Goal: Task Accomplishment & Management: Use online tool/utility

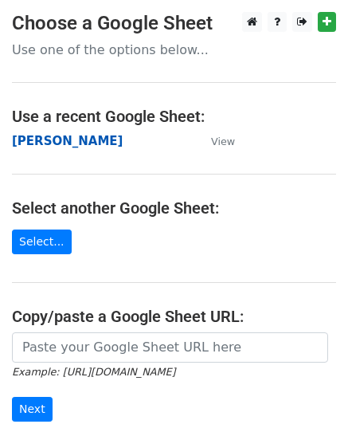
click at [46, 140] on strong "[PERSON_NAME]" at bounding box center [67, 141] width 111 height 14
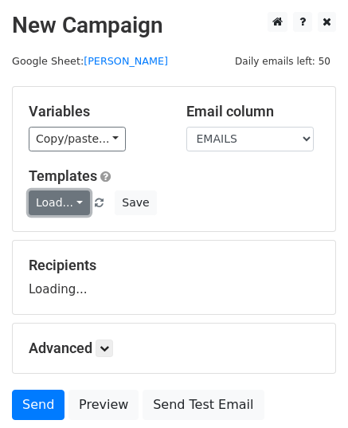
click at [65, 200] on link "Load..." at bounding box center [59, 203] width 61 height 25
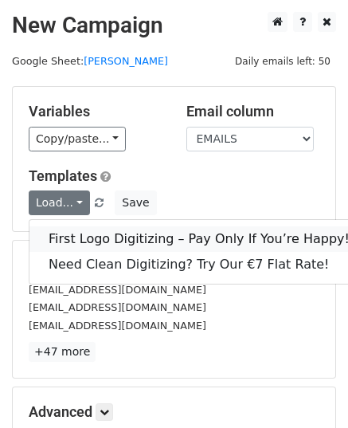
click at [76, 238] on link "First Logo Digitizing – Pay Only If You’re Happy!" at bounding box center [199, 239] width 340 height 26
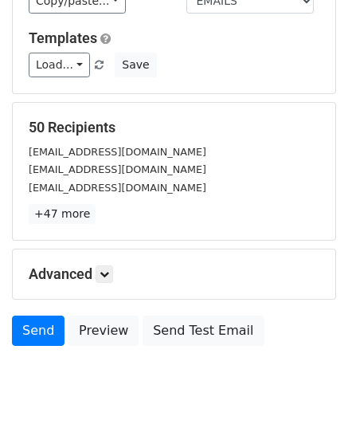
scroll to position [188, 0]
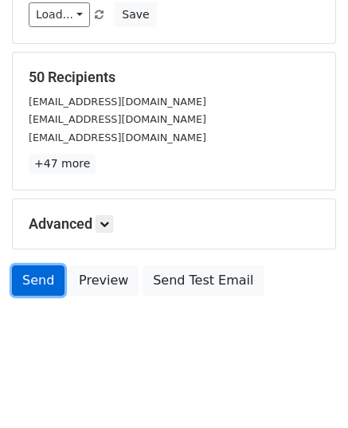
click at [47, 288] on link "Send" at bounding box center [38, 280] width 53 height 30
